Goal: Navigation & Orientation: Find specific page/section

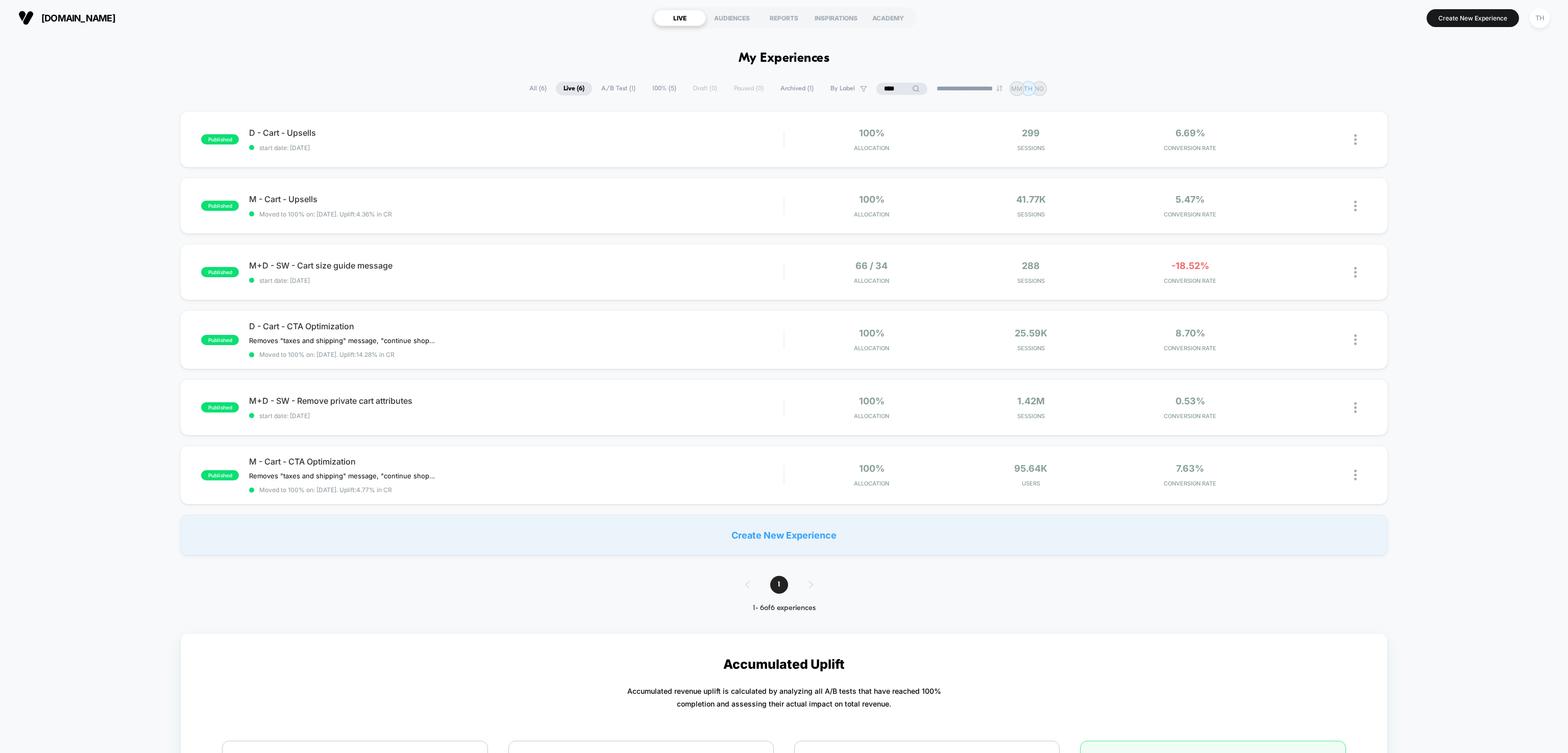
click at [792, 87] on span "Archived ( 1 )" at bounding box center [797, 88] width 48 height 14
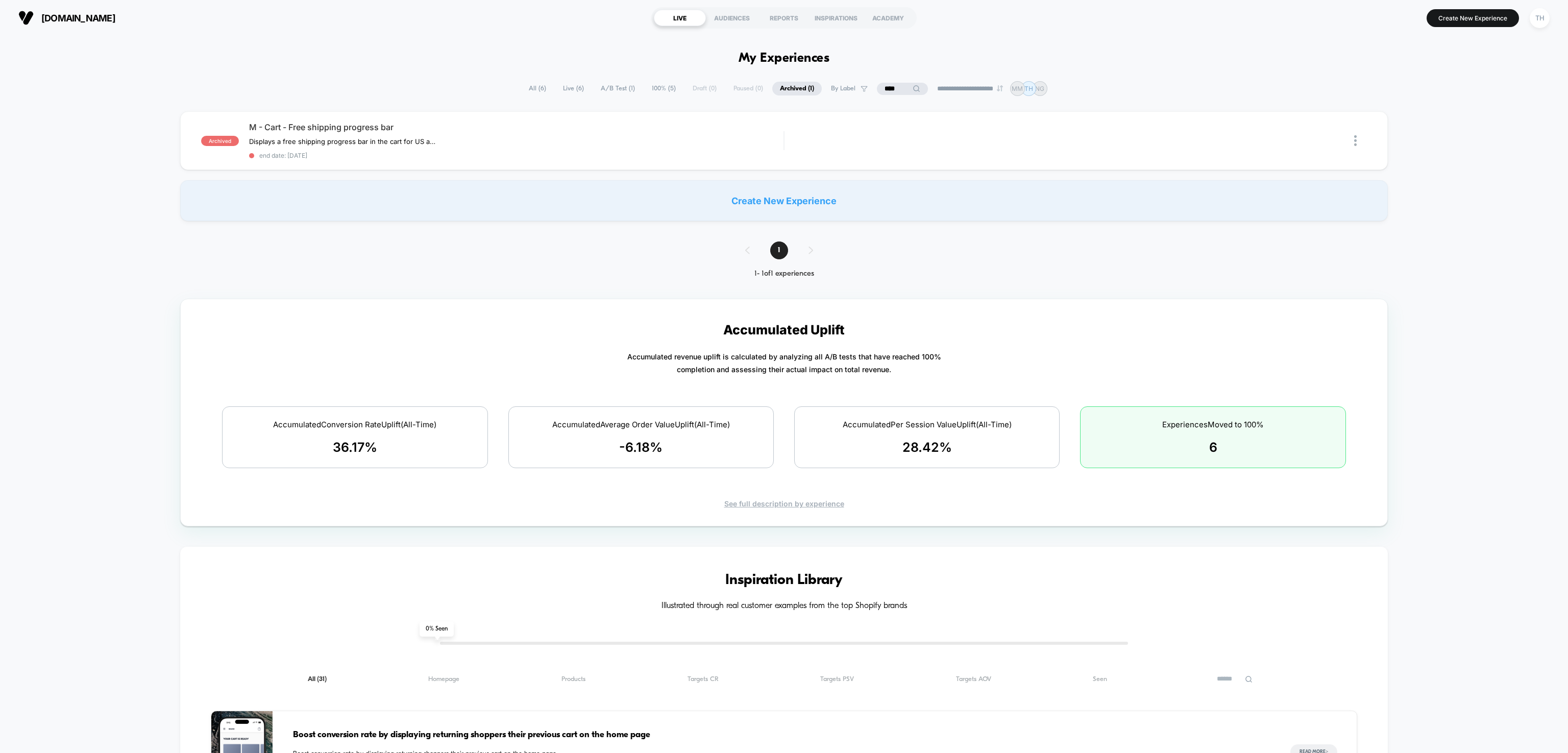
click at [621, 88] on span "A/B Test ( 1 )" at bounding box center [618, 88] width 50 height 14
click at [580, 93] on span "Live ( 6 )" at bounding box center [574, 88] width 37 height 14
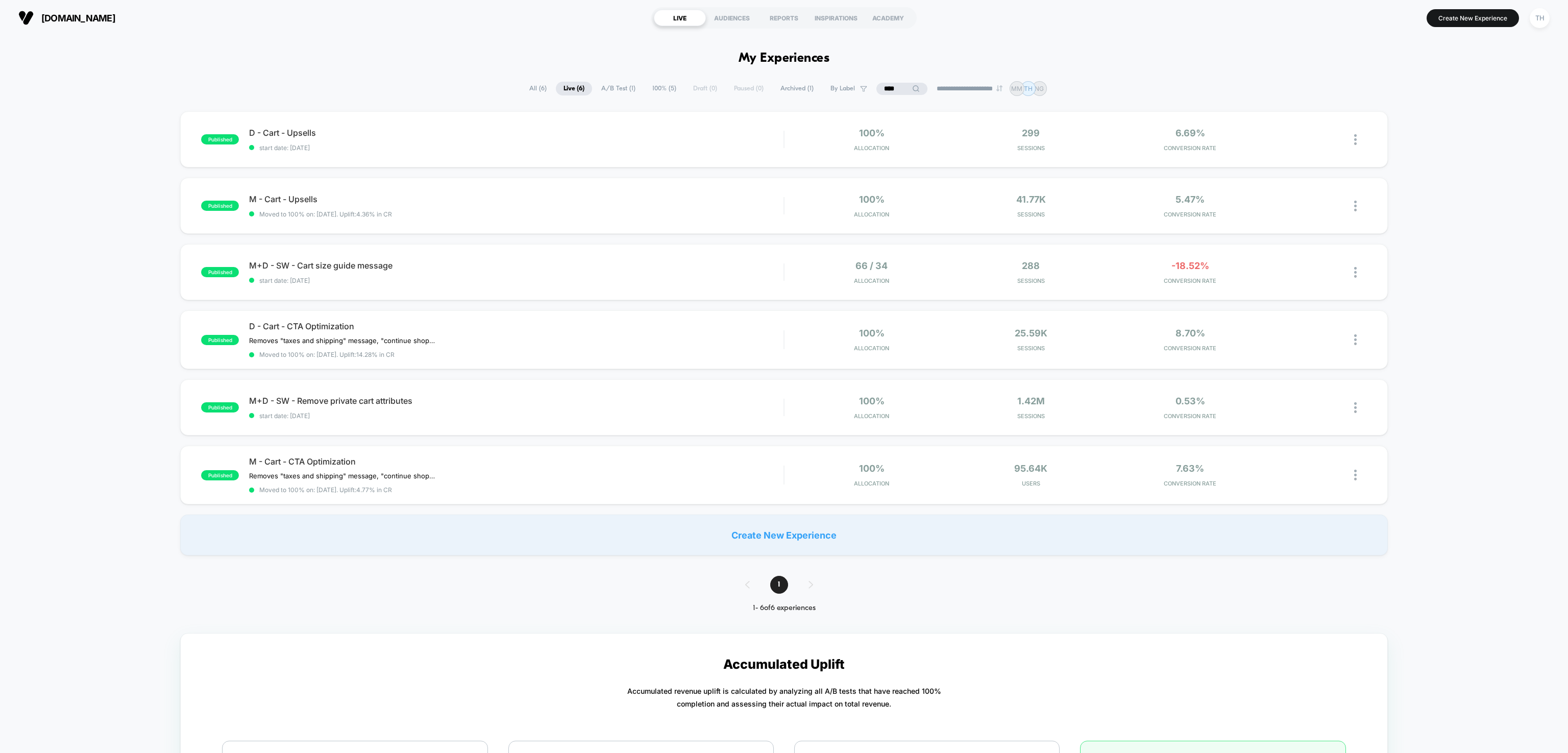
click at [900, 88] on input "****" at bounding box center [902, 89] width 51 height 12
type input "*"
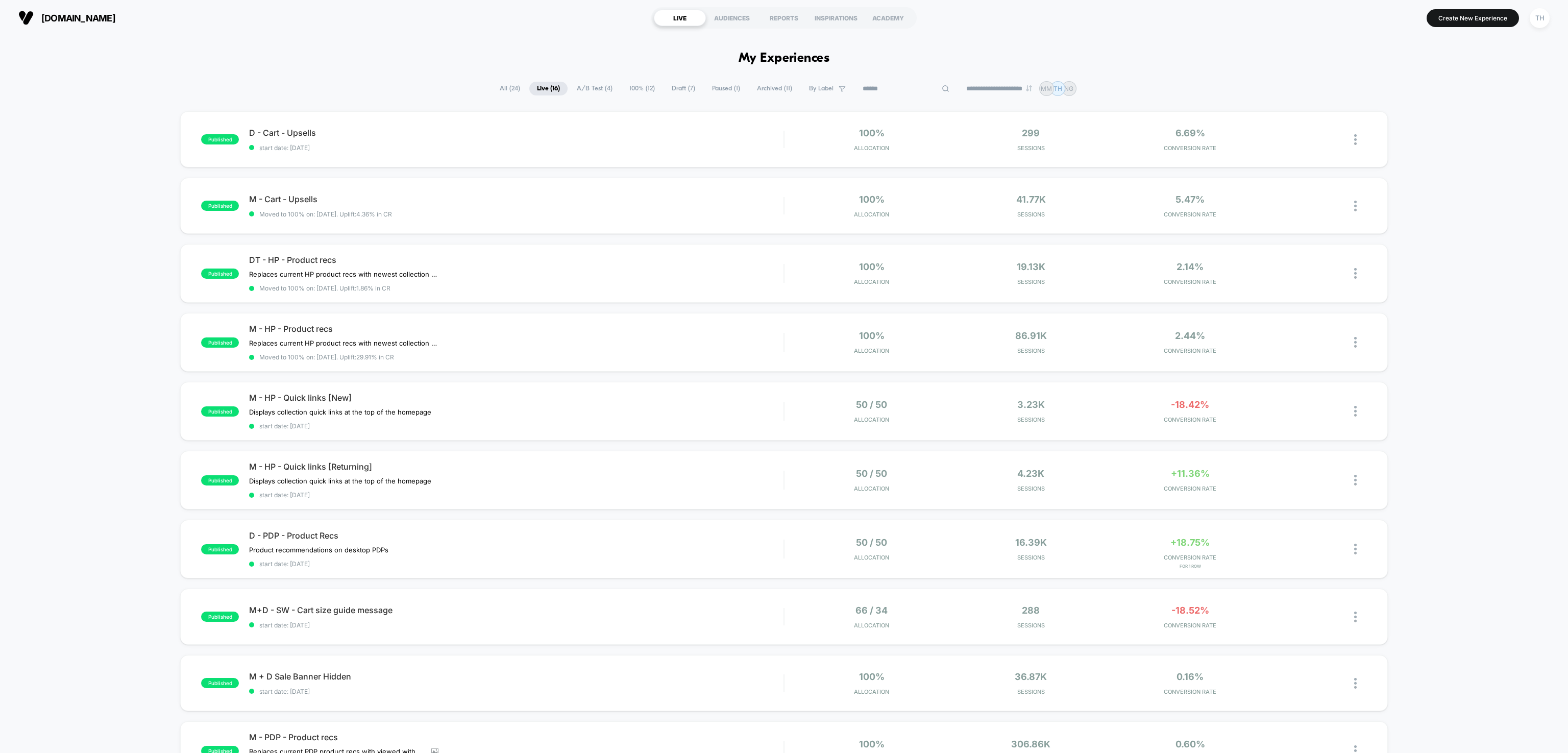
click at [672, 85] on span "Draft ( 7 )" at bounding box center [683, 88] width 39 height 14
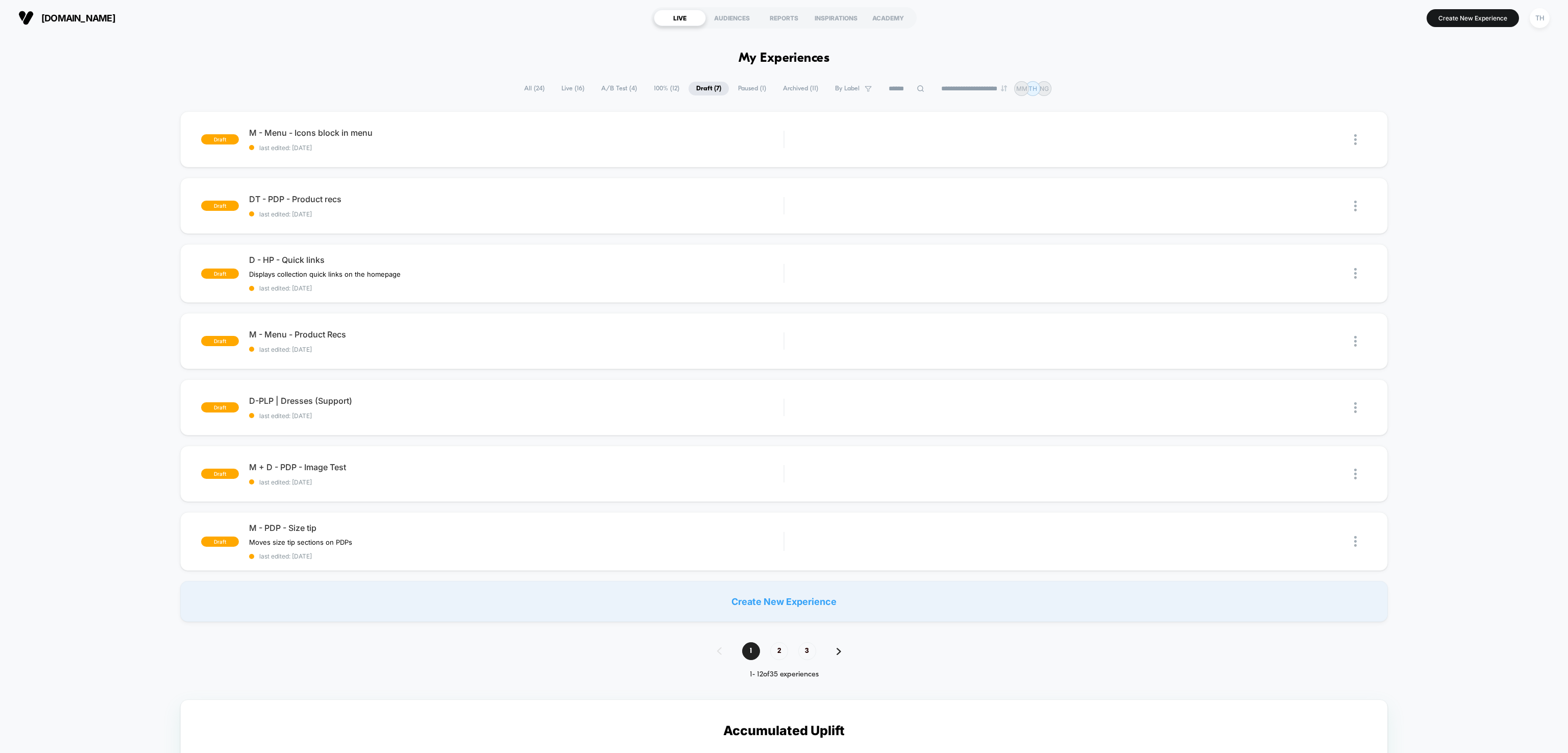
click at [750, 88] on span "Paused ( 1 )" at bounding box center [752, 88] width 43 height 14
